Goal: Check status: Check status

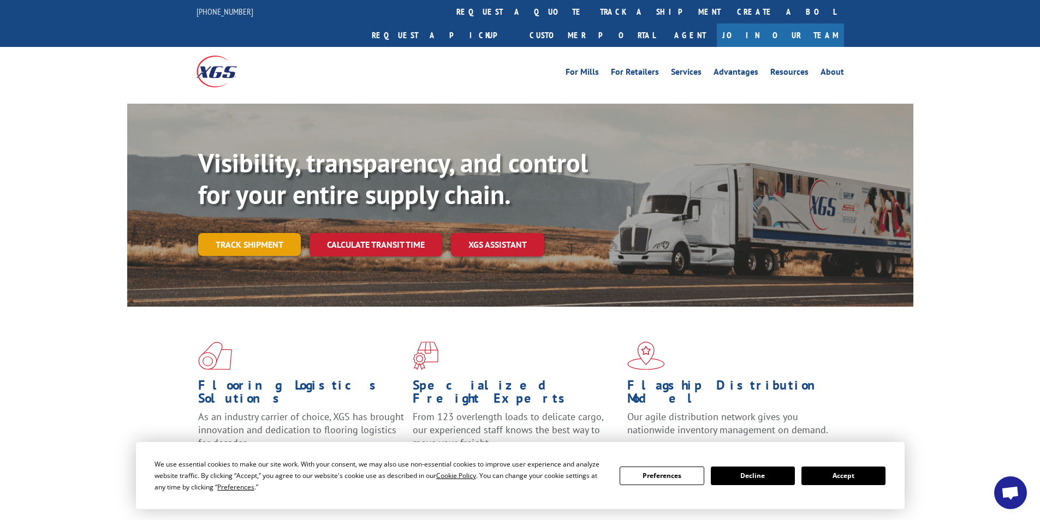
click at [252, 233] on link "Track shipment" at bounding box center [249, 244] width 103 height 23
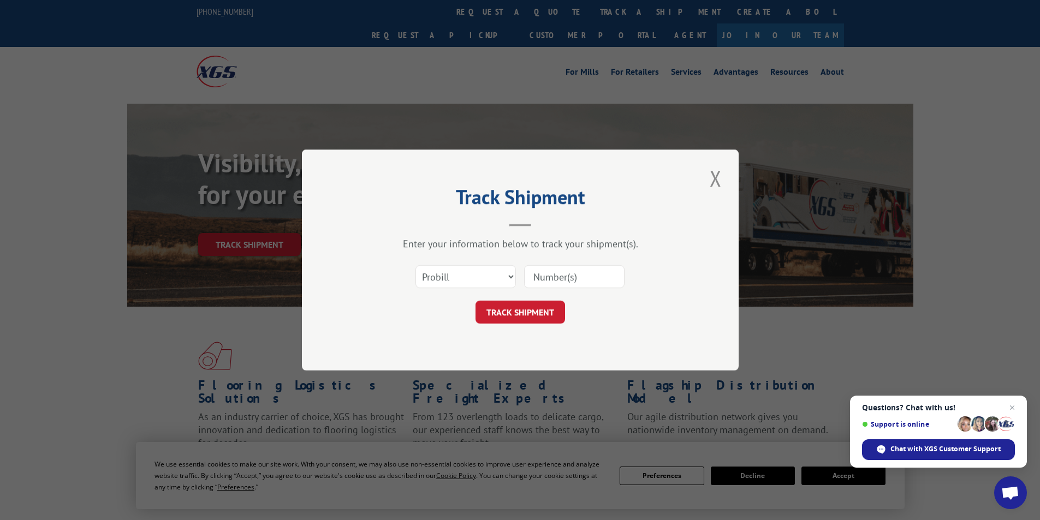
click at [556, 280] on input at bounding box center [574, 276] width 100 height 23
paste input "17095073"
type input "17095073"
click at [526, 307] on button "TRACK SHIPMENT" at bounding box center [521, 312] width 90 height 23
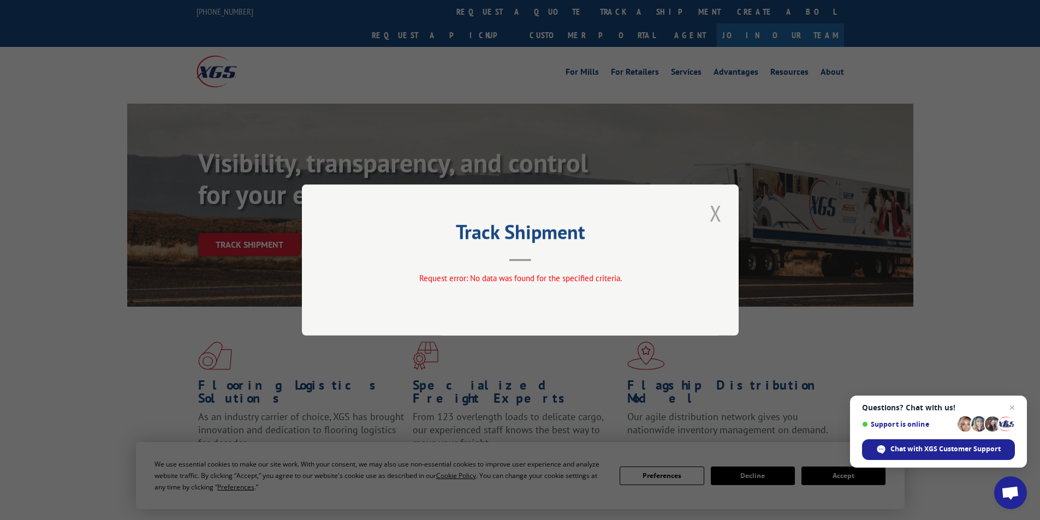
click at [711, 214] on button "Close modal" at bounding box center [716, 213] width 19 height 30
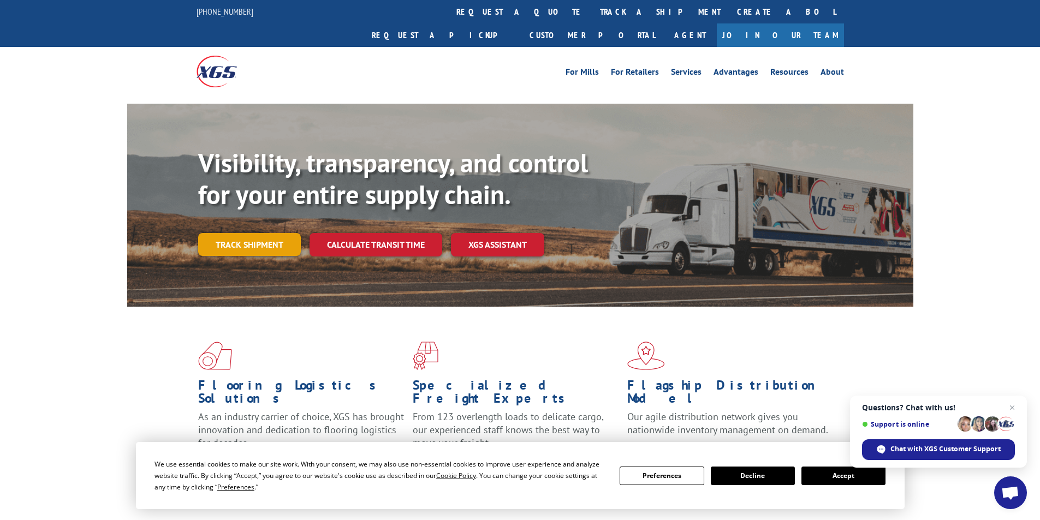
click at [254, 233] on link "Track shipment" at bounding box center [249, 244] width 103 height 23
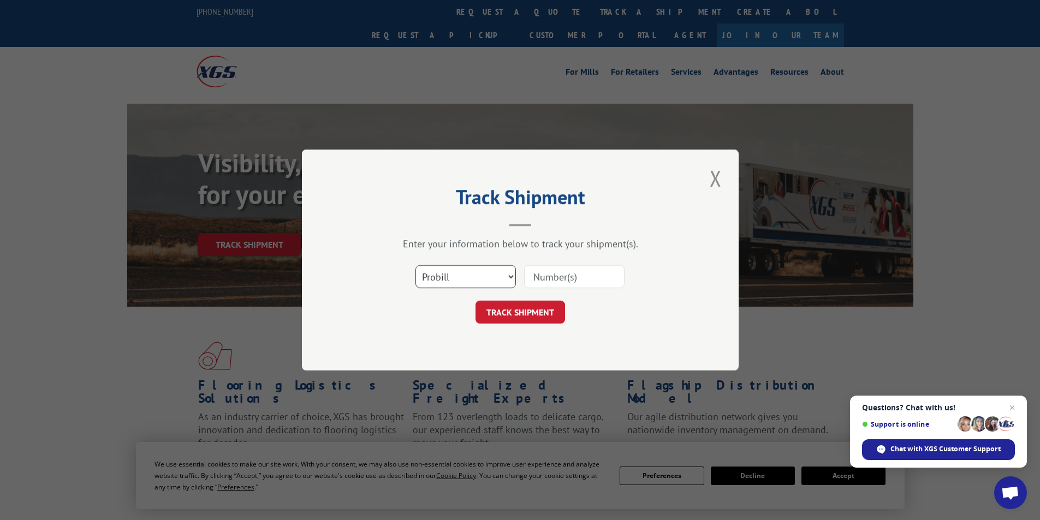
click at [457, 273] on select "Select category... Probill BOL PO" at bounding box center [466, 276] width 100 height 23
click at [416, 265] on select "Select category... Probill BOL PO" at bounding box center [466, 276] width 100 height 23
click at [450, 275] on select "Select category... Probill BOL PO" at bounding box center [466, 276] width 100 height 23
select select "po"
click at [416, 265] on select "Select category... Probill BOL PO" at bounding box center [466, 276] width 100 height 23
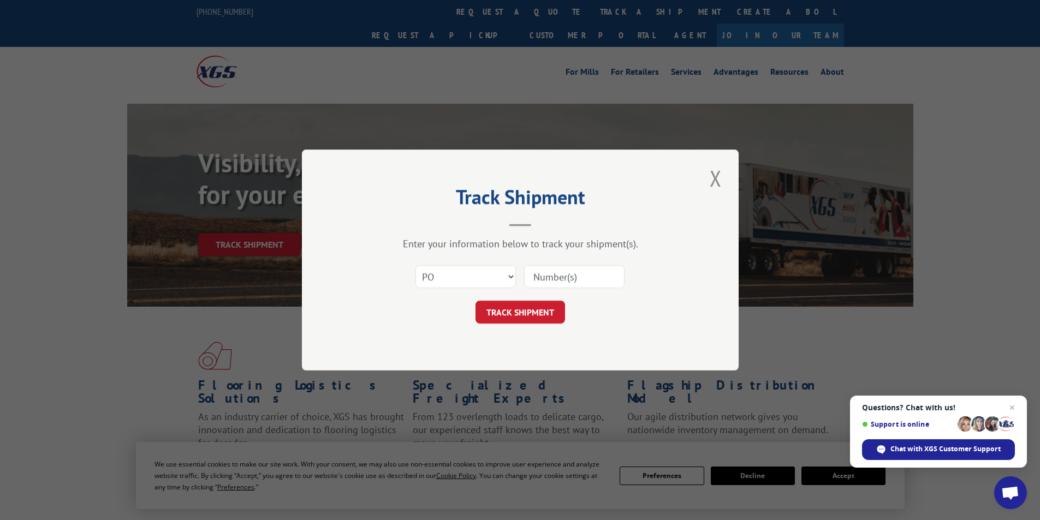
click at [553, 286] on input at bounding box center [574, 276] width 100 height 23
paste input "16514815"
type input "16514815"
click at [517, 310] on button "TRACK SHIPMENT" at bounding box center [521, 312] width 90 height 23
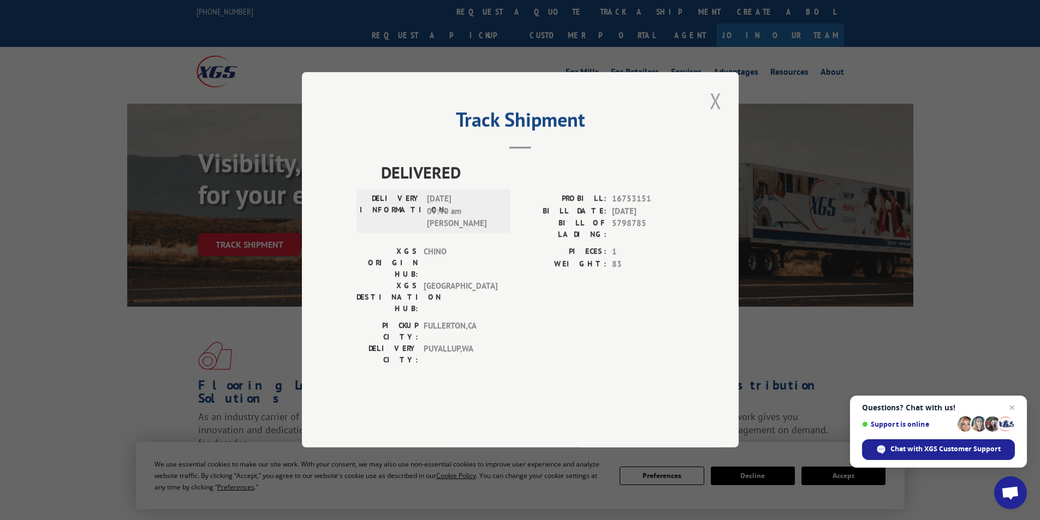
click at [714, 116] on button "Close modal" at bounding box center [716, 101] width 19 height 30
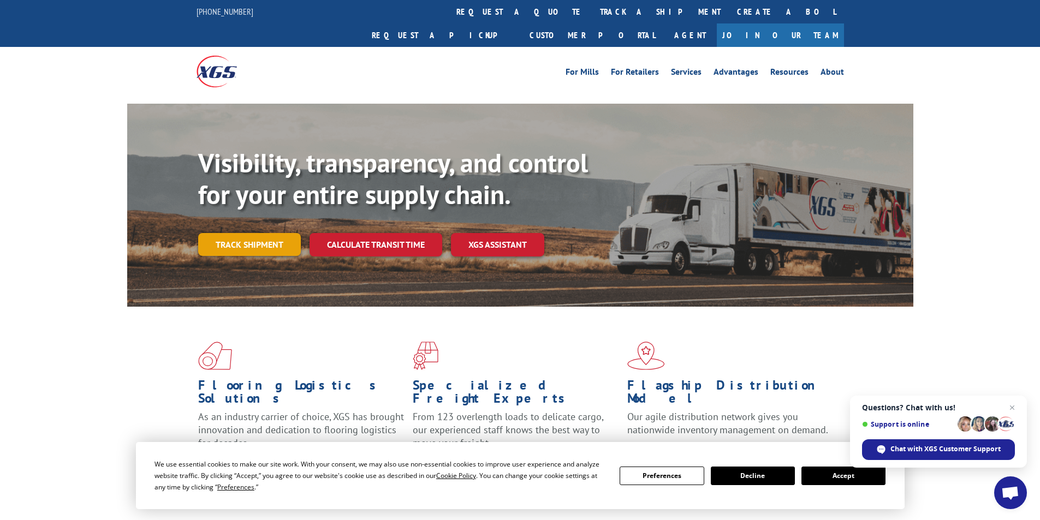
click at [229, 233] on link "Track shipment" at bounding box center [249, 244] width 103 height 23
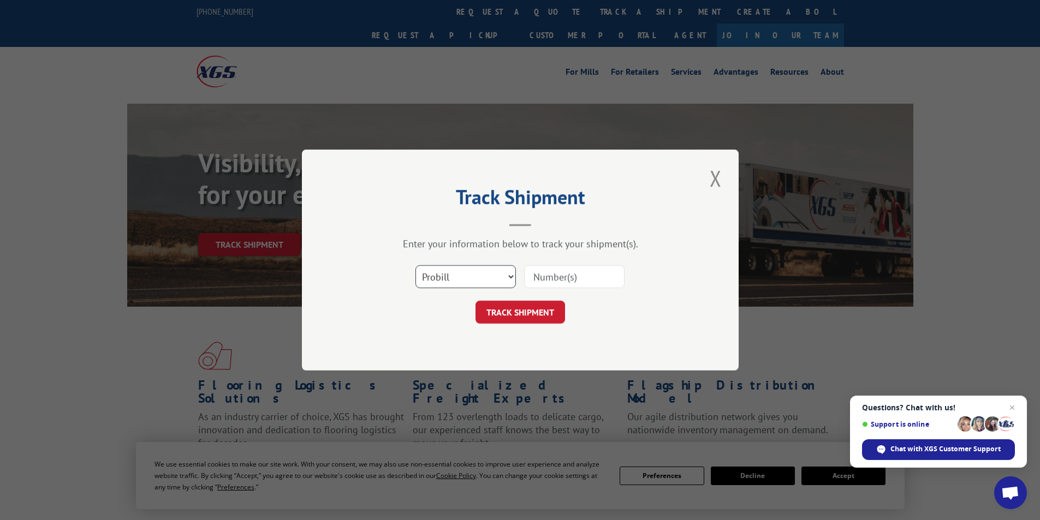
click at [448, 269] on select "Select category... Probill BOL PO" at bounding box center [466, 276] width 100 height 23
select select "bol"
click at [416, 265] on select "Select category... Probill BOL PO" at bounding box center [466, 276] width 100 height 23
drag, startPoint x: 584, startPoint y: 276, endPoint x: 583, endPoint y: 282, distance: 5.7
click at [584, 276] on input at bounding box center [574, 276] width 100 height 23
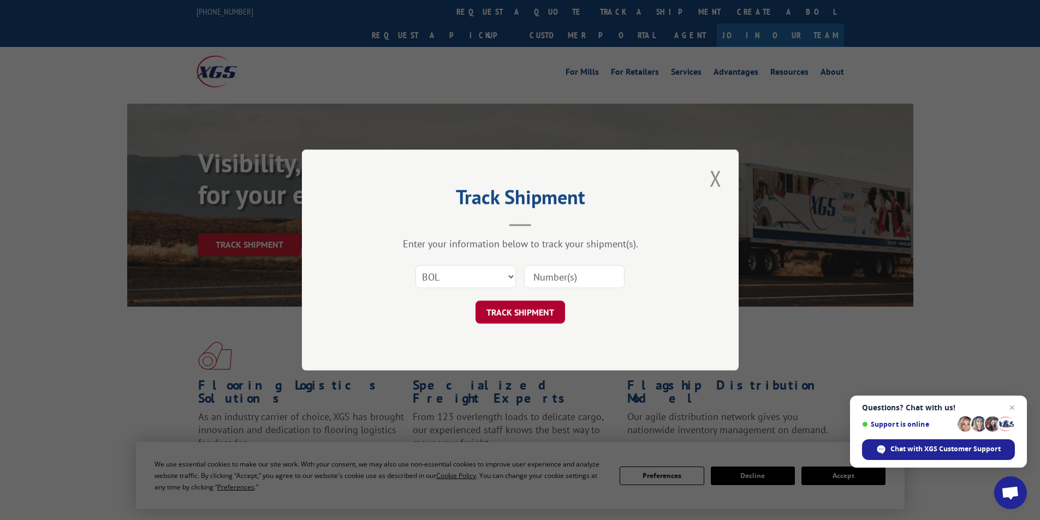
paste input "AA04874975"
click at [499, 318] on button "TRACK SHIPMENT" at bounding box center [521, 312] width 90 height 23
click at [515, 314] on button "TRACK SHIPMENT" at bounding box center [521, 312] width 90 height 23
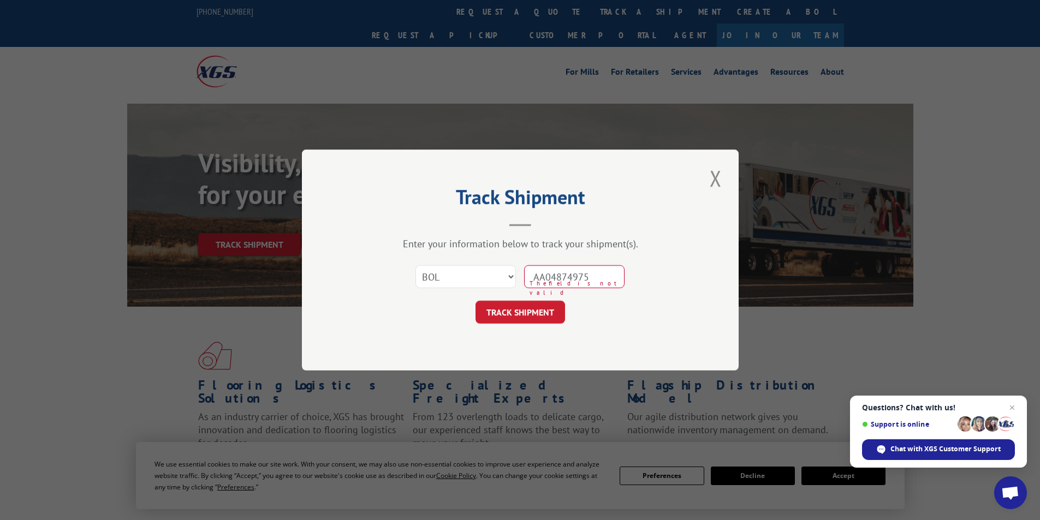
click at [620, 278] on input "AA04874975" at bounding box center [574, 276] width 100 height 23
type input "AA"
click at [532, 275] on input "AA" at bounding box center [574, 276] width 100 height 23
drag, startPoint x: 588, startPoint y: 278, endPoint x: 475, endPoint y: 274, distance: 112.6
click at [475, 274] on div "Select category... Probill BOL PO AA The field is not valid" at bounding box center [521, 277] width 328 height 36
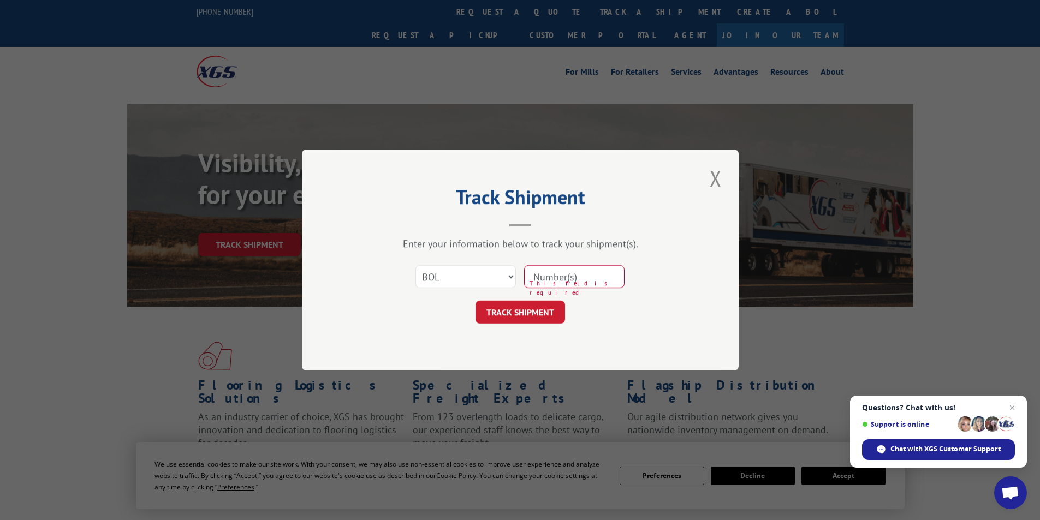
paste input "AA04874975"
click at [555, 274] on input "AA04874975" at bounding box center [574, 276] width 100 height 23
type input "AA04874975"
click at [529, 310] on button "TRACK SHIPMENT" at bounding box center [521, 312] width 90 height 23
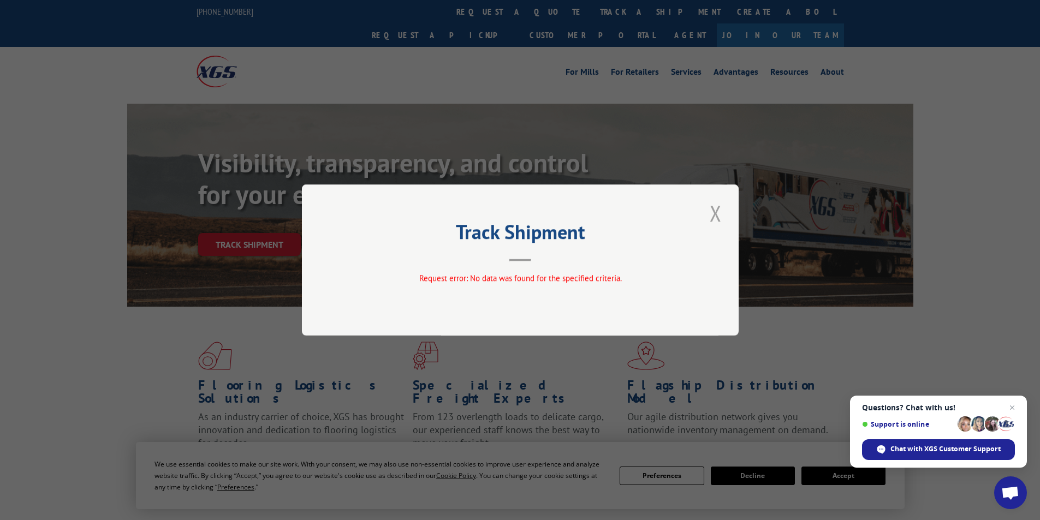
click at [712, 213] on button "Close modal" at bounding box center [716, 213] width 19 height 30
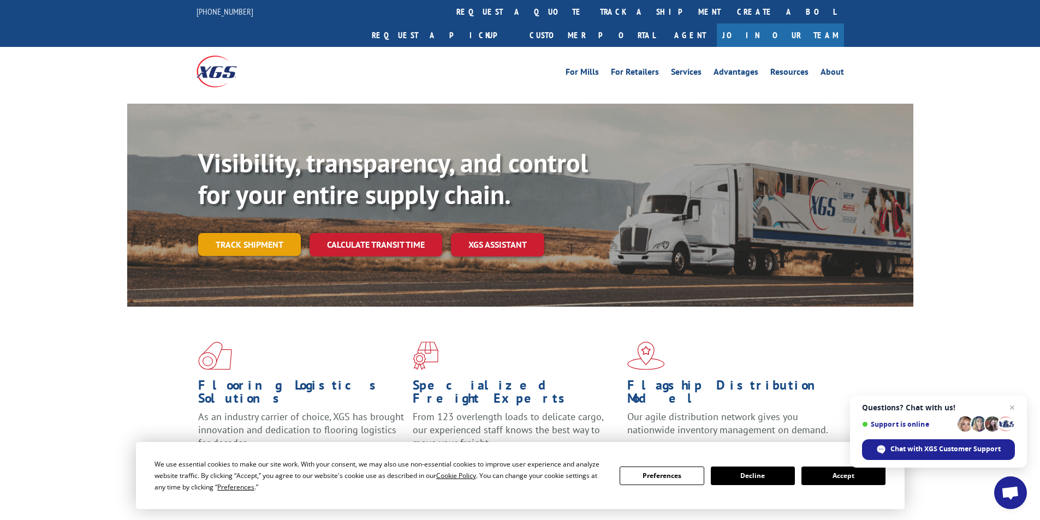
click at [267, 233] on link "Track shipment" at bounding box center [249, 244] width 103 height 23
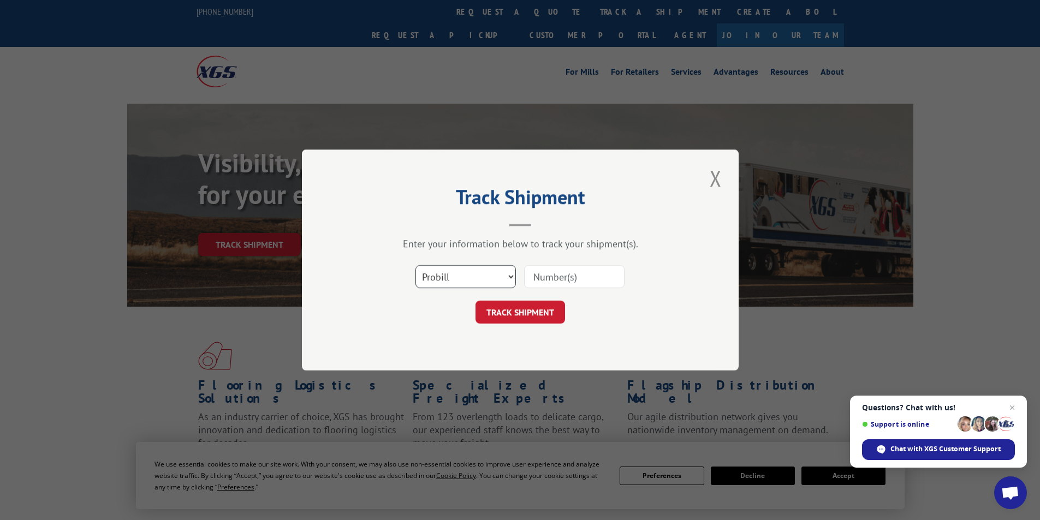
click at [468, 282] on select "Select category... Probill BOL PO" at bounding box center [466, 276] width 100 height 23
select select "po"
click at [416, 265] on select "Select category... Probill BOL PO" at bounding box center [466, 276] width 100 height 23
drag, startPoint x: 573, startPoint y: 277, endPoint x: 562, endPoint y: 290, distance: 17.1
click at [573, 277] on input at bounding box center [574, 276] width 100 height 23
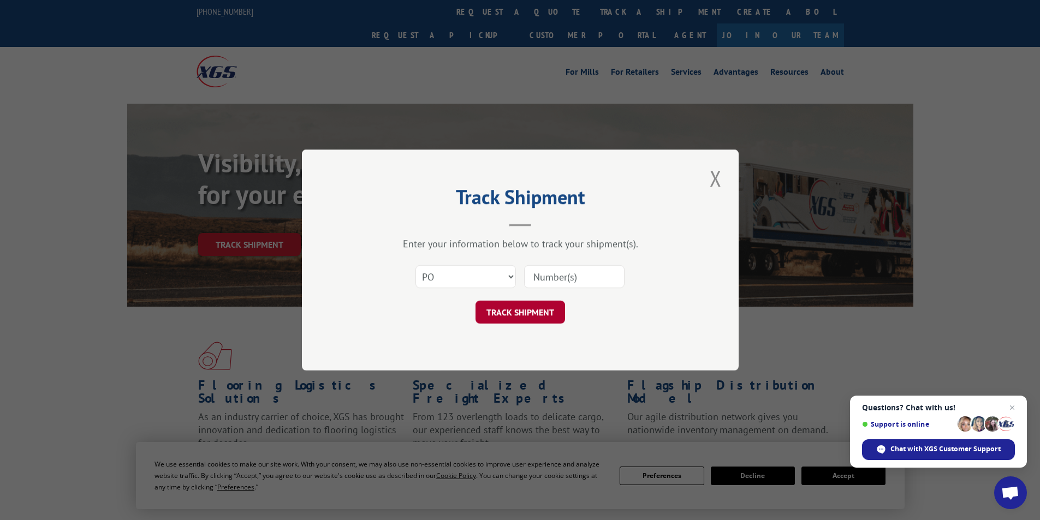
paste input "16514815"
click at [505, 317] on button "TRACK SHIPMENT" at bounding box center [521, 312] width 90 height 23
click at [511, 313] on button "TRACK SHIPMENT" at bounding box center [521, 312] width 90 height 23
type input "16514815"
click at [506, 313] on button "TRACK SHIPMENT" at bounding box center [521, 312] width 90 height 23
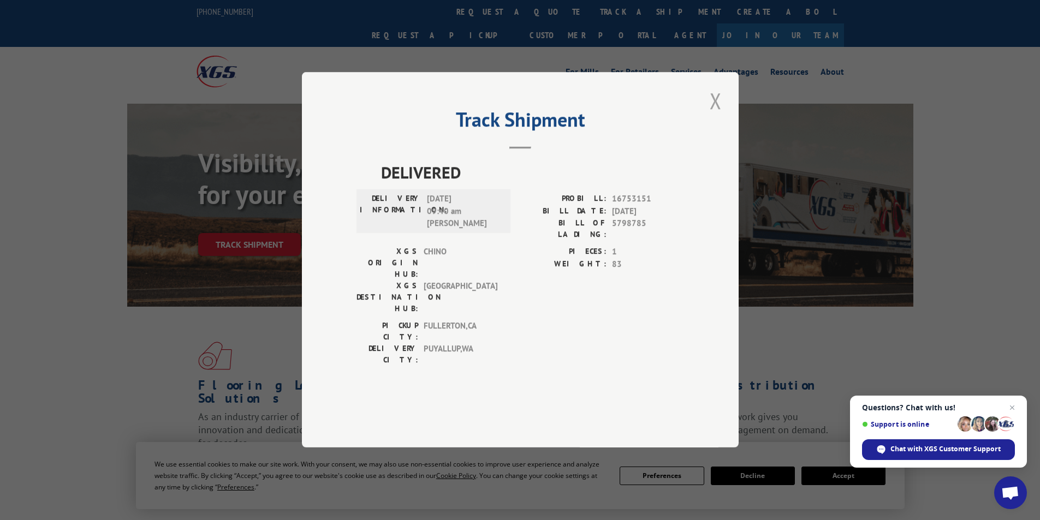
click at [715, 116] on button "Close modal" at bounding box center [716, 101] width 19 height 30
